Goal: Task Accomplishment & Management: Use online tool/utility

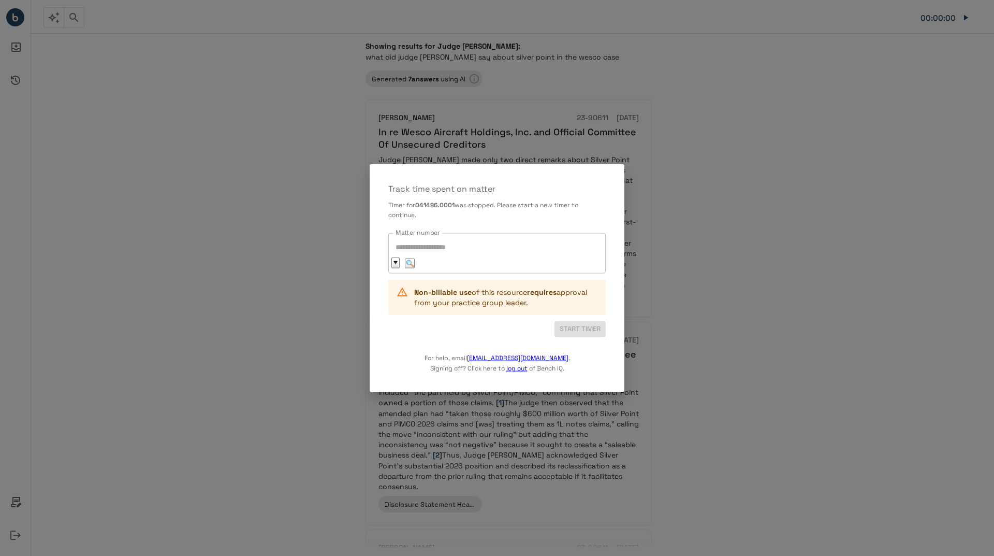
click at [506, 242] on div "Matter number" at bounding box center [496, 253] width 217 height 40
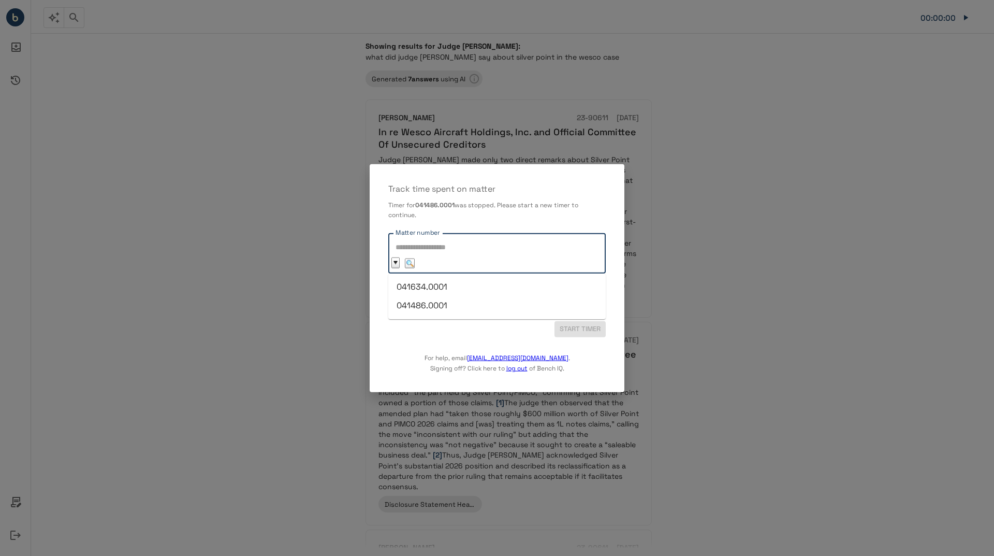
click at [442, 300] on li "041486.0001" at bounding box center [496, 305] width 217 height 19
type input "**********"
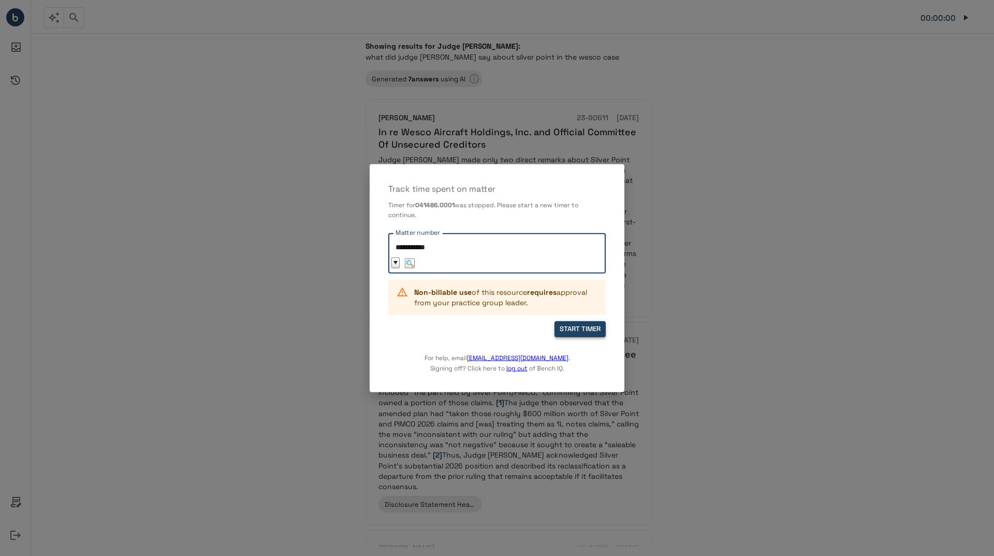
click at [589, 329] on button "START TIMER" at bounding box center [580, 329] width 51 height 16
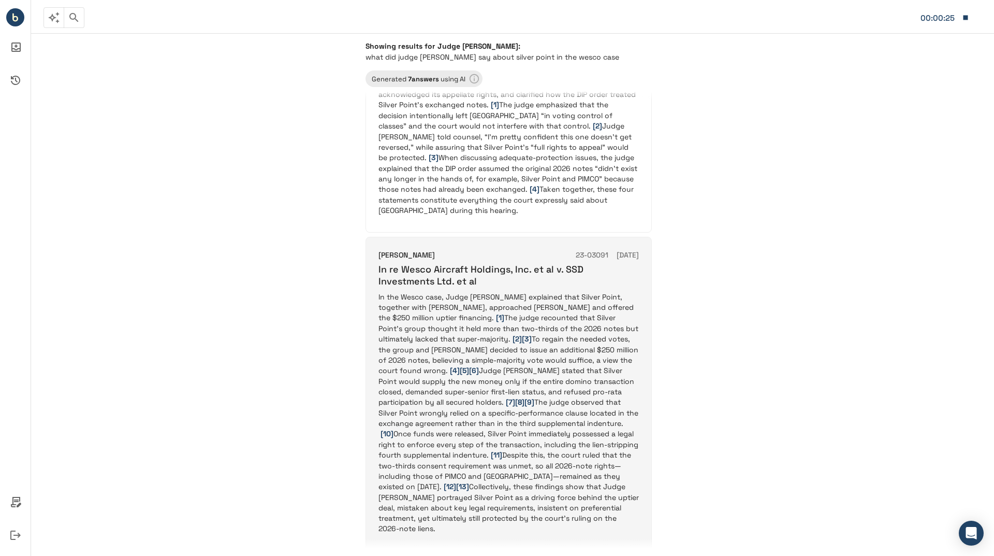
scroll to position [518, 0]
click at [510, 321] on p "In the Wesco case, Judge [PERSON_NAME] explained that Silver Point, together wi…" at bounding box center [509, 410] width 260 height 242
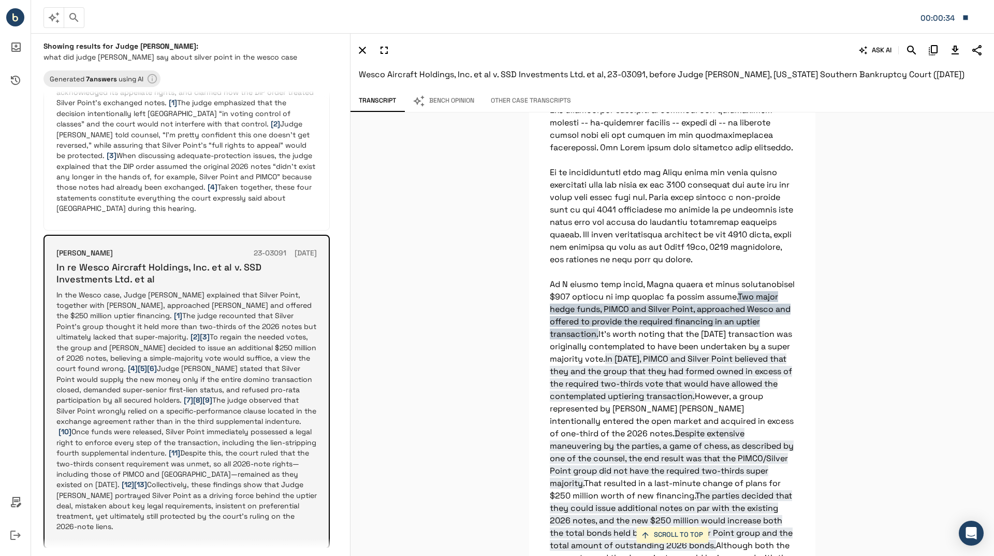
scroll to position [2097, 0]
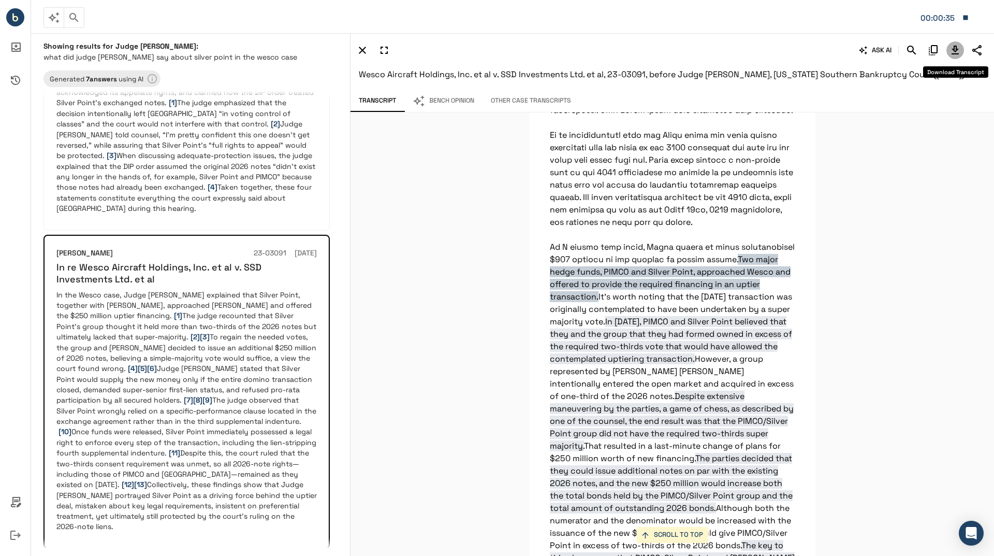
click at [955, 48] on icon "Download Transcript" at bounding box center [955, 50] width 12 height 12
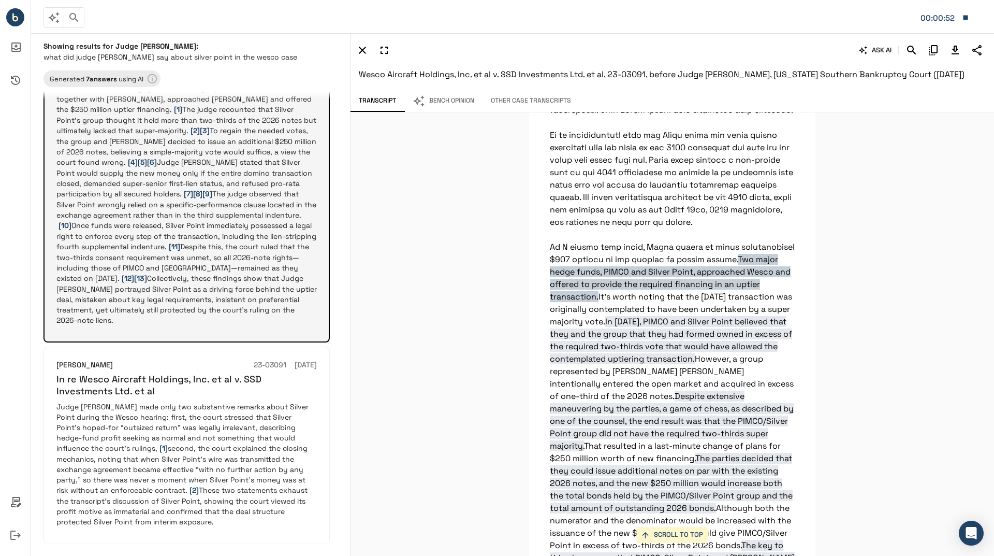
scroll to position [725, 0]
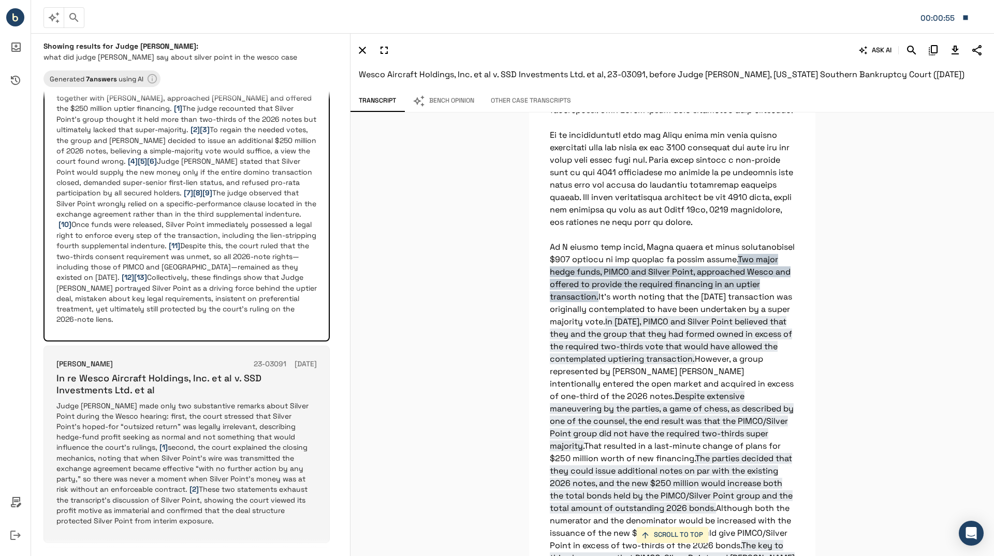
click at [193, 400] on p "Judge [PERSON_NAME] made only two substantive remarks about Silver Point during…" at bounding box center [186, 462] width 260 height 125
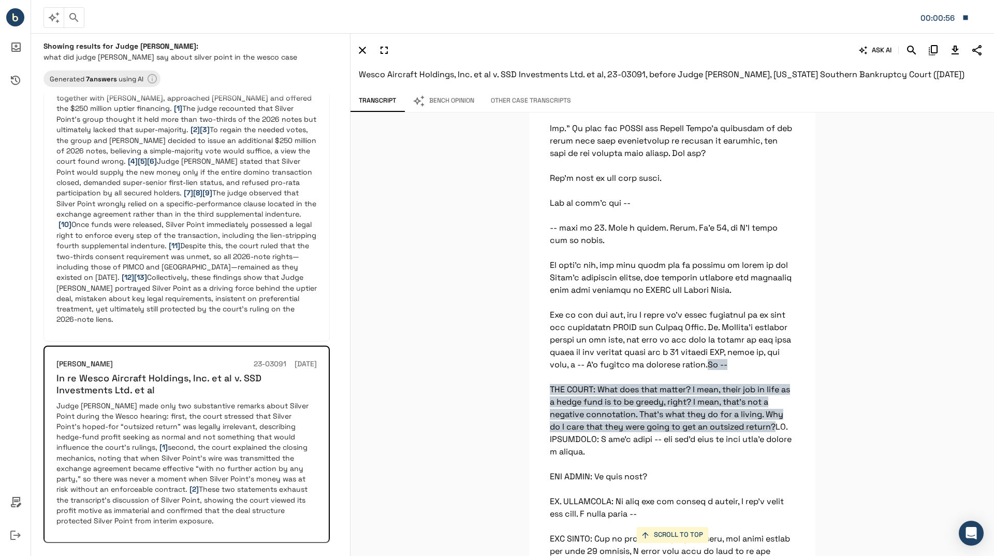
scroll to position [1544, 0]
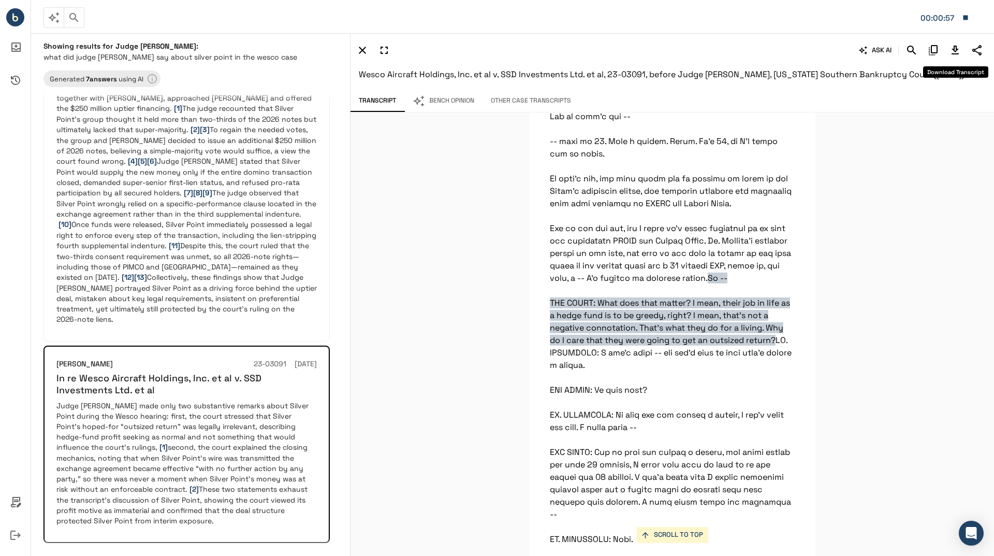
click at [952, 50] on icon "Download Transcript" at bounding box center [955, 50] width 12 height 12
click at [956, 46] on icon "Download Transcript" at bounding box center [955, 50] width 7 height 9
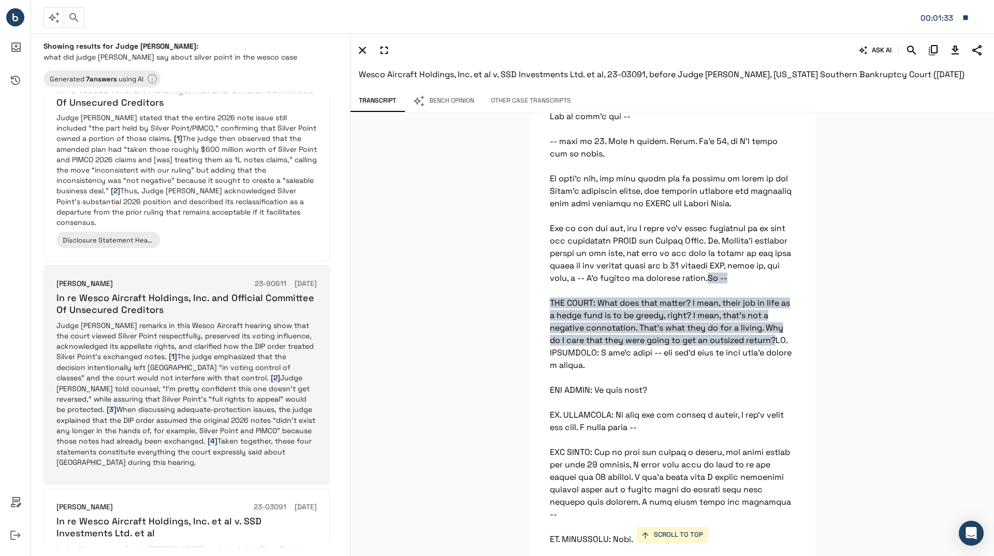
scroll to position [246, 0]
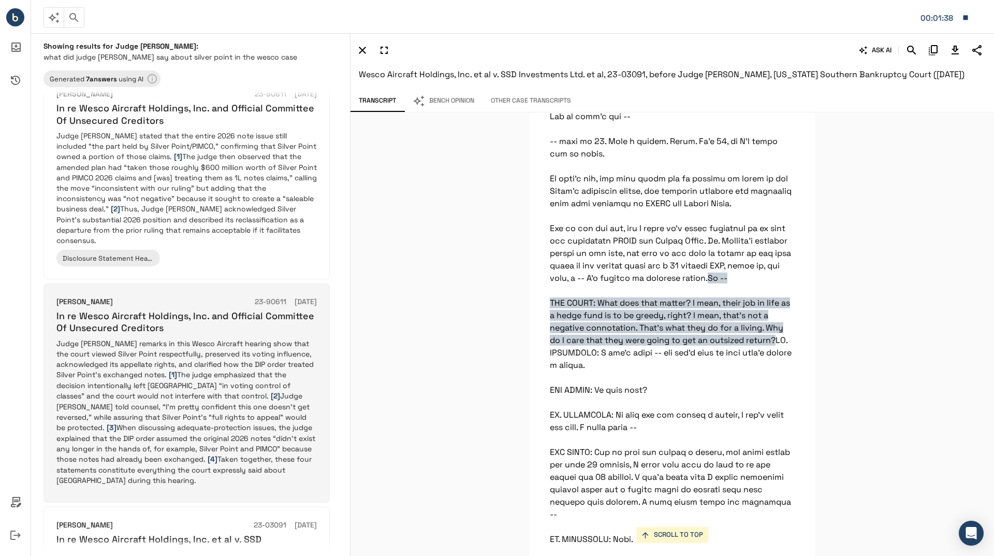
click at [270, 341] on p "Judge [PERSON_NAME] remarks in this Wesco Aircraft hearing show that the court …" at bounding box center [186, 411] width 260 height 147
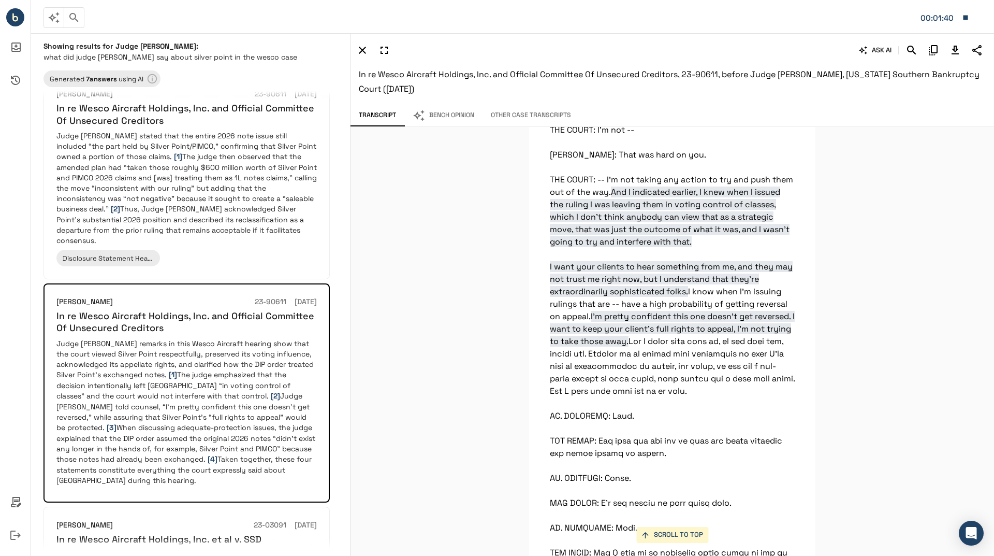
scroll to position [10035, 0]
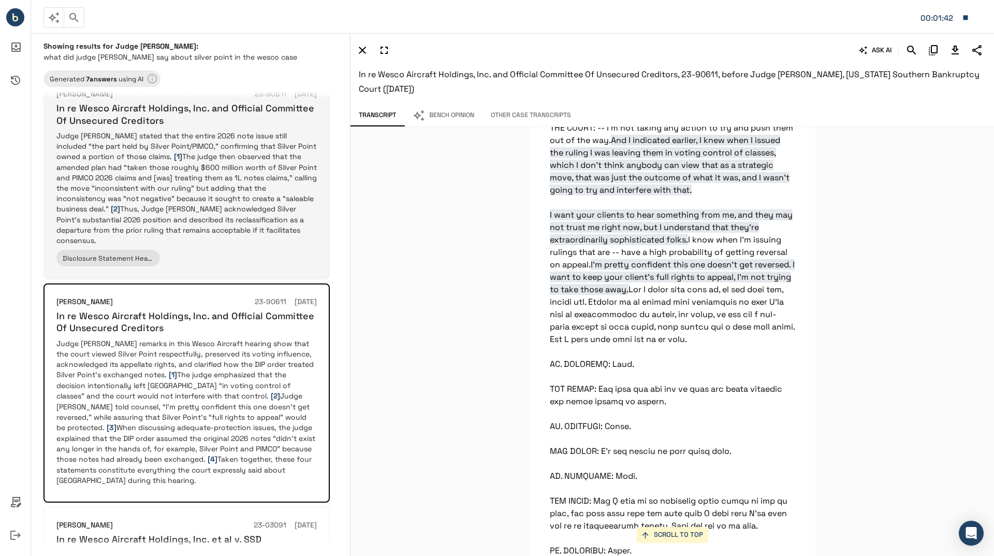
click at [201, 179] on p "Judge [PERSON_NAME] stated that the entire 2026 note issue still included “the …" at bounding box center [186, 187] width 260 height 115
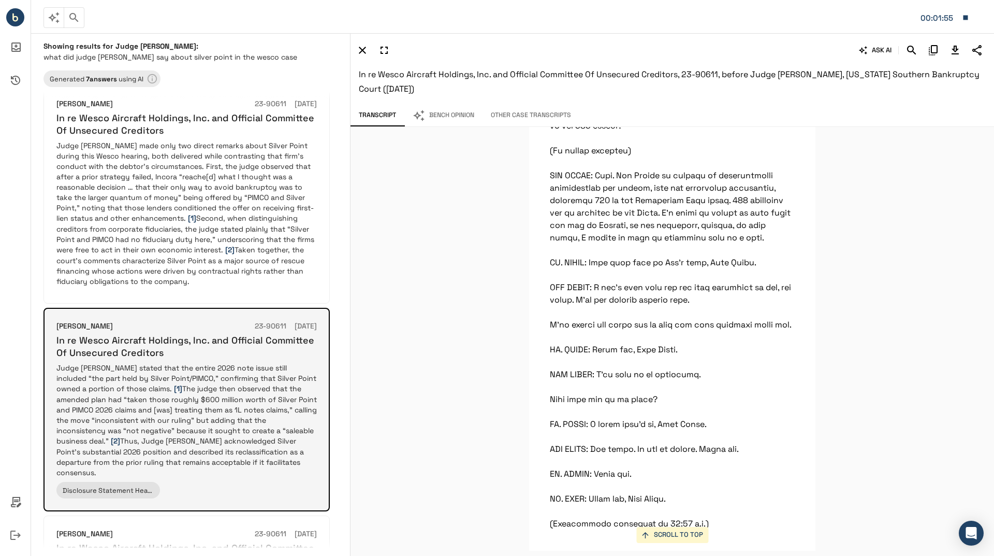
scroll to position [0, 0]
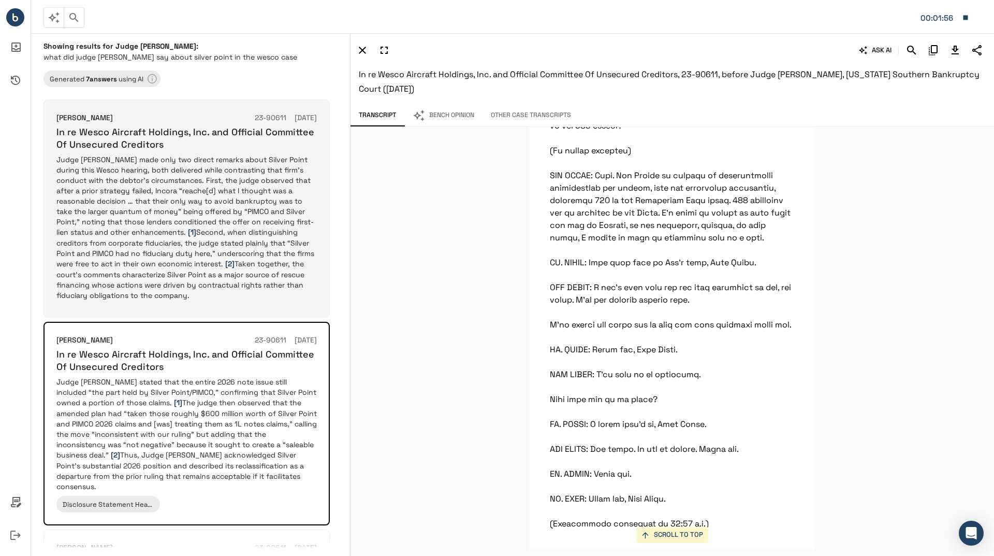
click at [192, 216] on p "Judge [PERSON_NAME] made only two direct remarks about Silver Point during this…" at bounding box center [186, 227] width 260 height 146
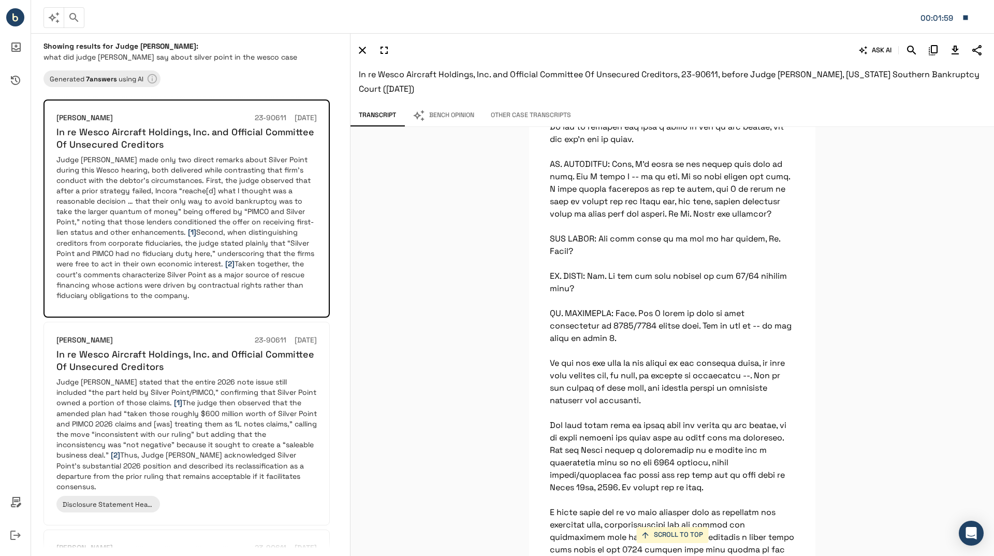
scroll to position [1243, 0]
